Goal: Transaction & Acquisition: Download file/media

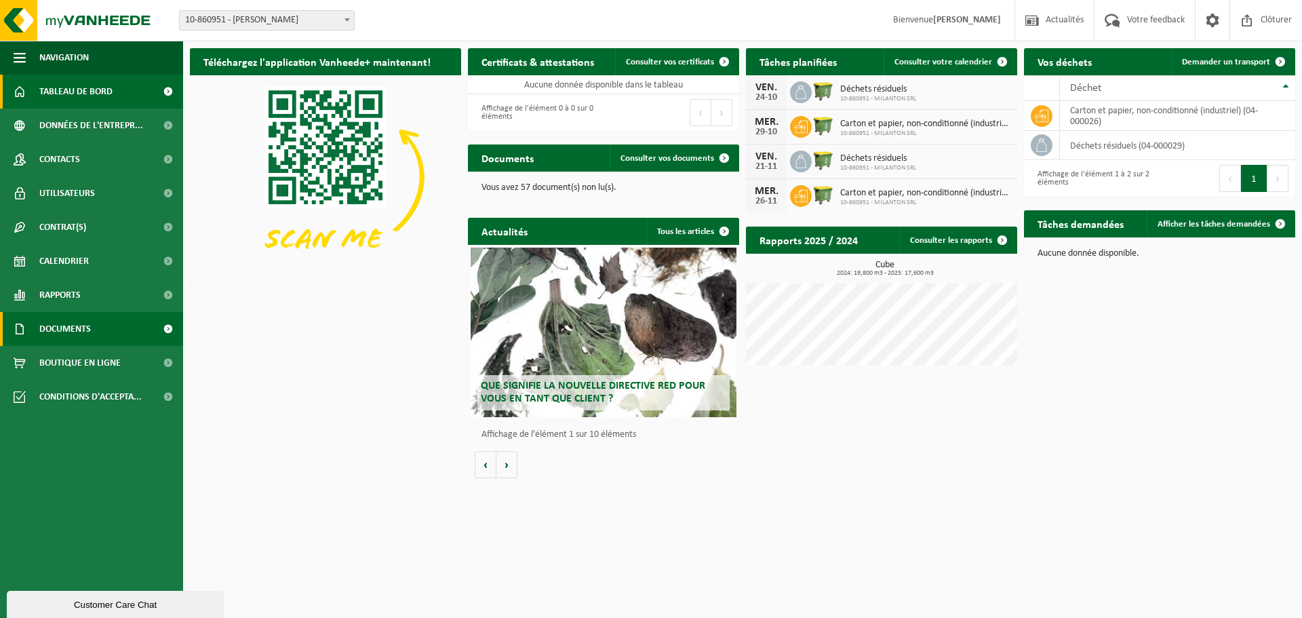
click at [96, 328] on link "Documents" at bounding box center [91, 329] width 183 height 34
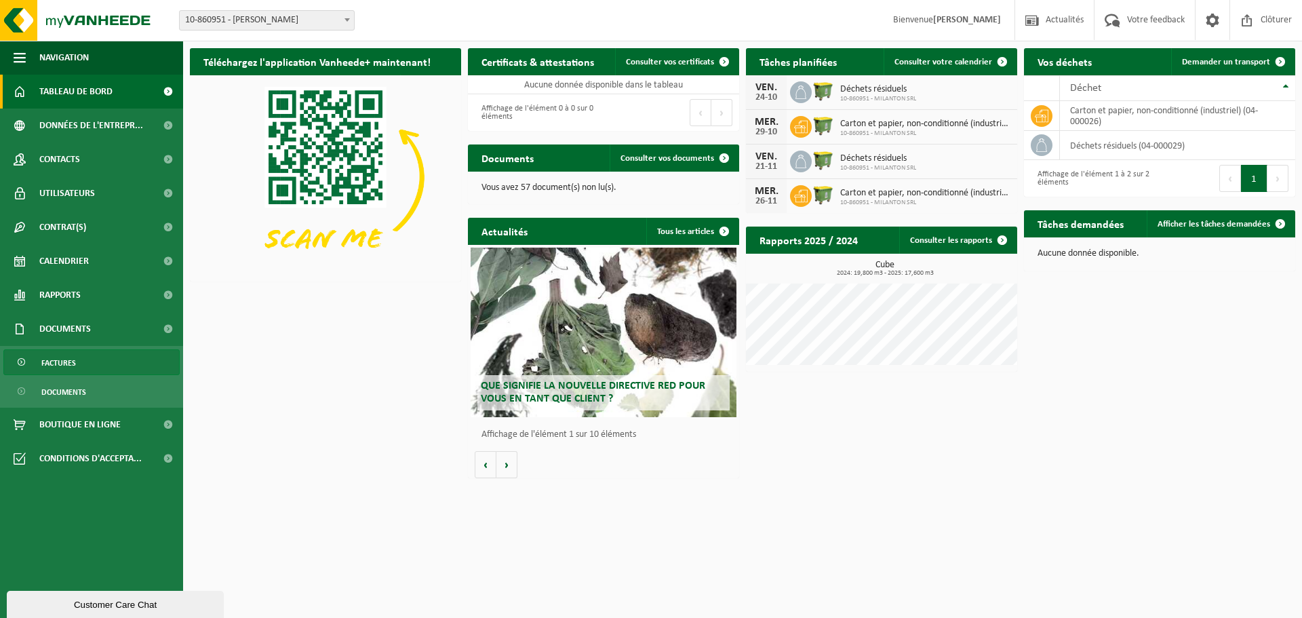
click at [81, 366] on link "Factures" at bounding box center [91, 362] width 176 height 26
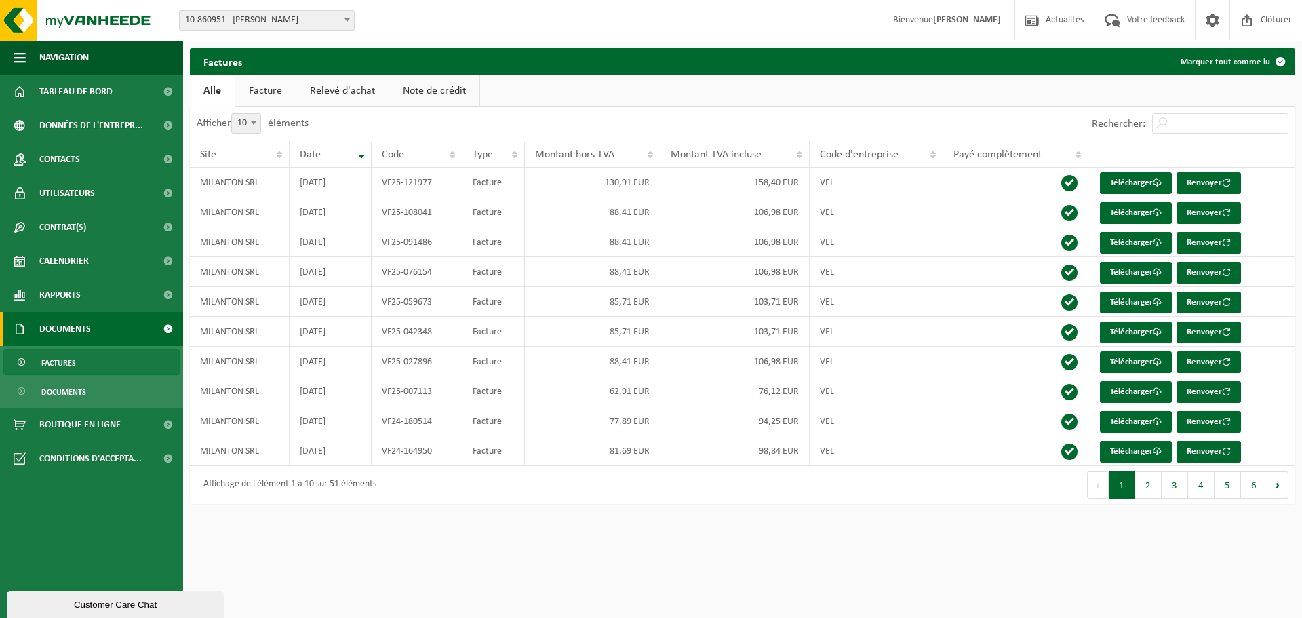
click at [432, 97] on link "Note de crédit" at bounding box center [434, 90] width 90 height 31
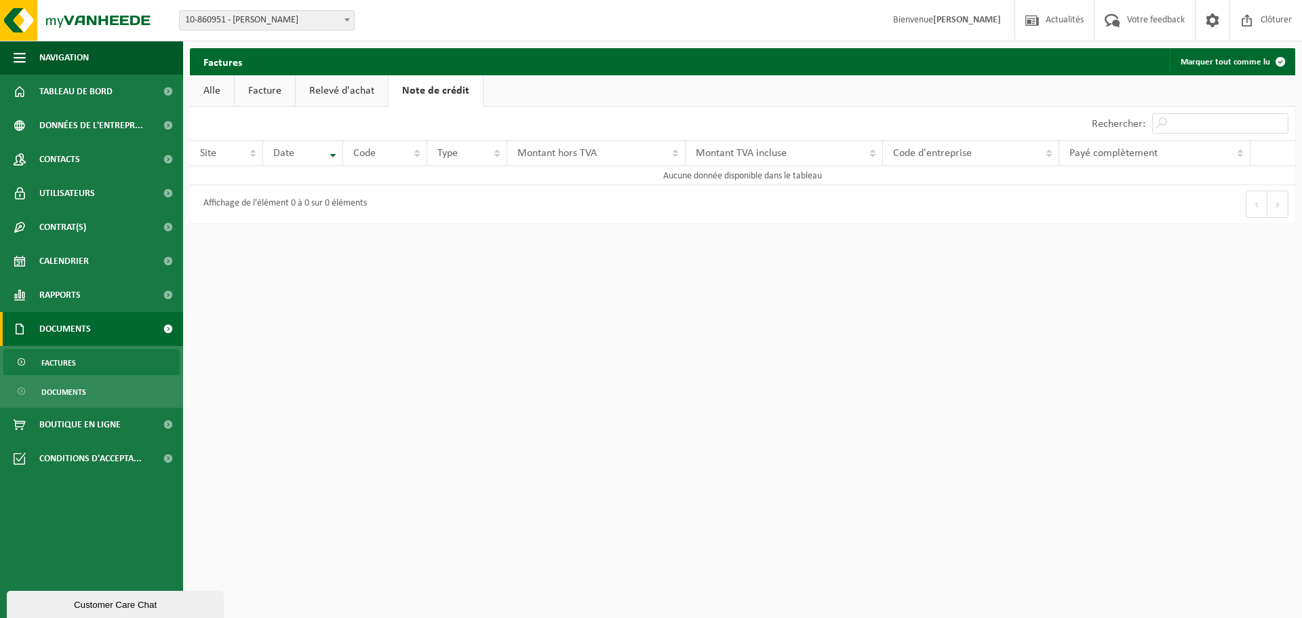
click at [216, 92] on link "Alle" at bounding box center [212, 90] width 44 height 31
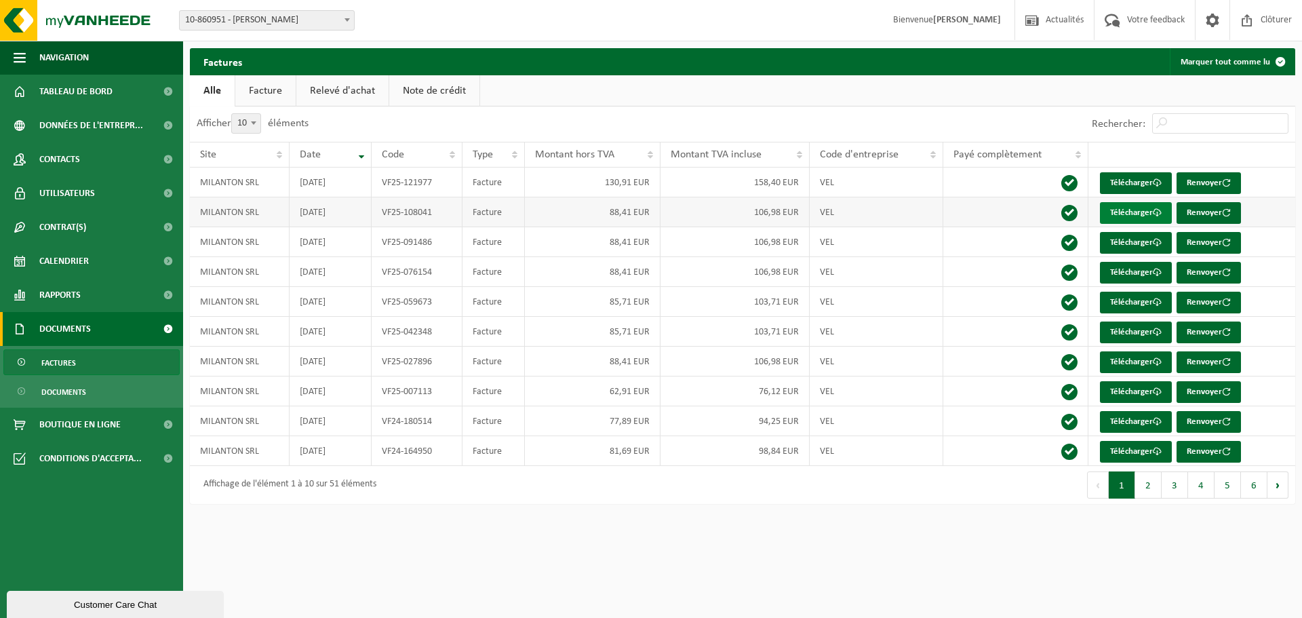
click at [1145, 212] on link "Télécharger" at bounding box center [1136, 213] width 72 height 22
click at [1131, 182] on link "Télécharger" at bounding box center [1136, 183] width 72 height 22
